Goal: Task Accomplishment & Management: Use online tool/utility

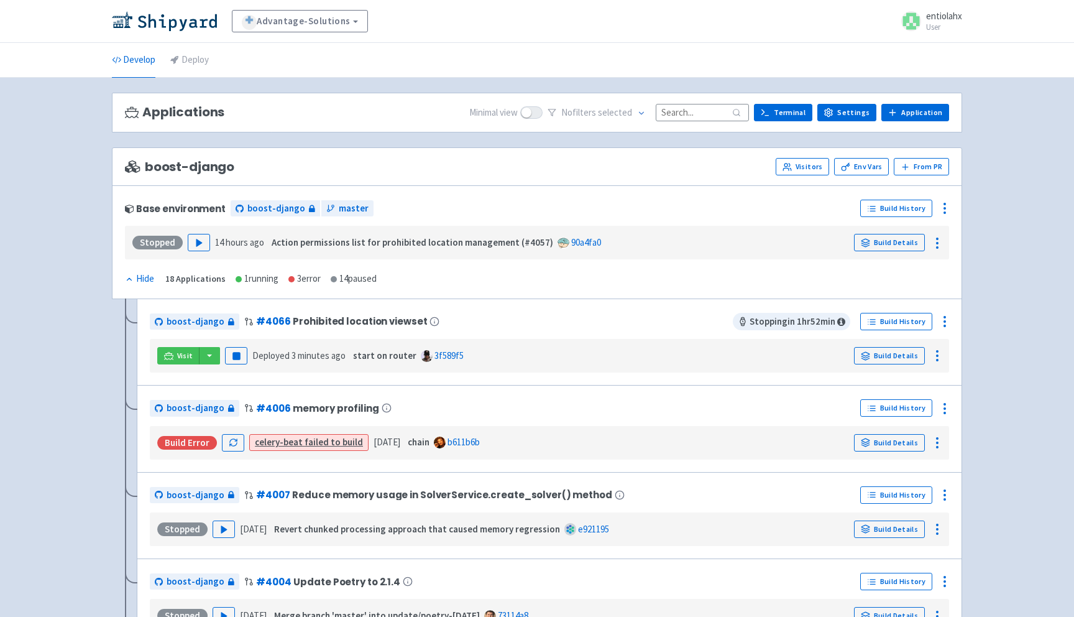
click at [695, 117] on input at bounding box center [702, 112] width 93 height 17
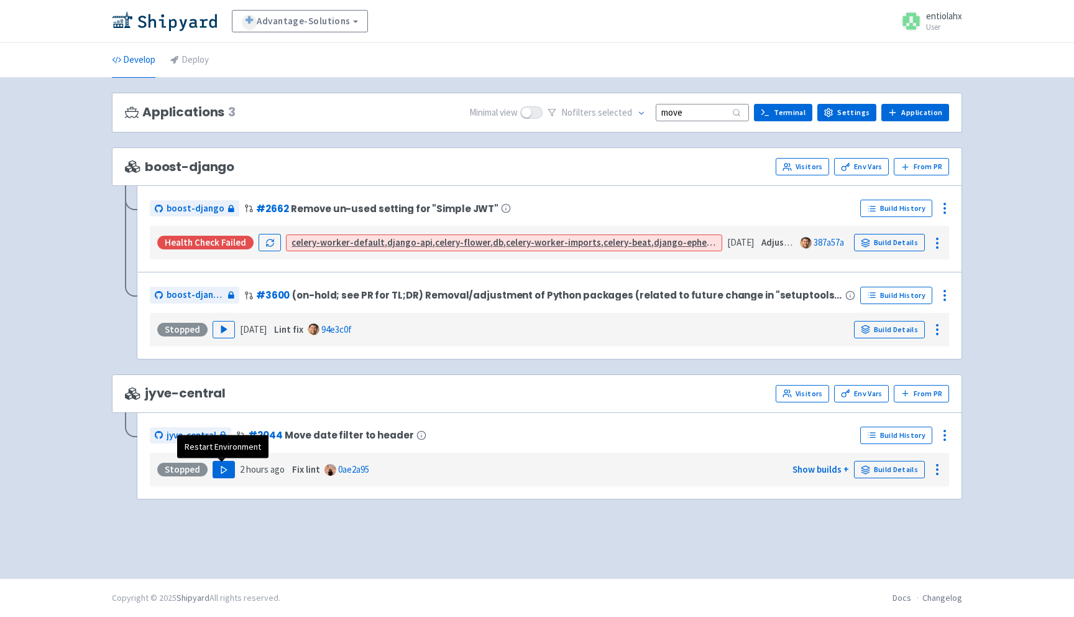
type input "move"
click at [226, 471] on icon "button" at bounding box center [223, 469] width 9 height 9
